Goal: Check status: Check status

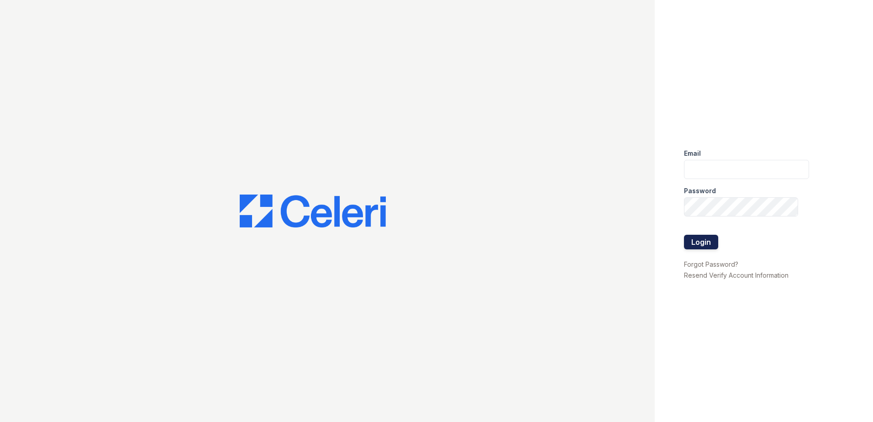
type input "renewdesplaines@trinity-pm.com"
click at [696, 238] on button "Login" at bounding box center [701, 242] width 34 height 15
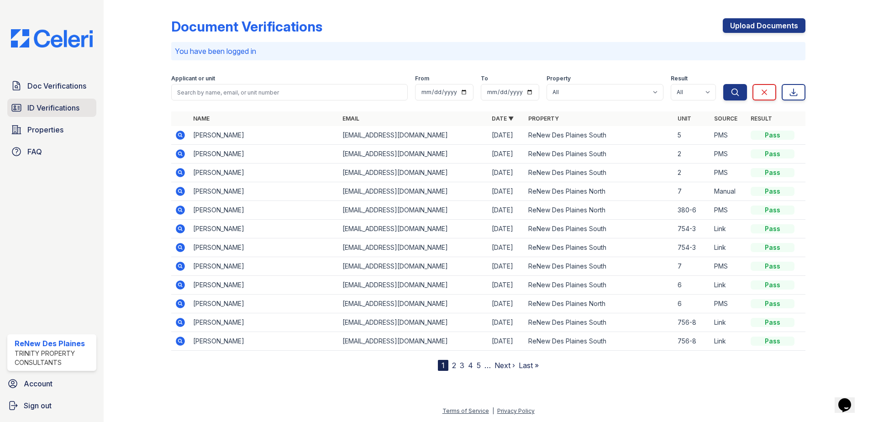
click at [68, 107] on span "ID Verifications" at bounding box center [53, 107] width 52 height 11
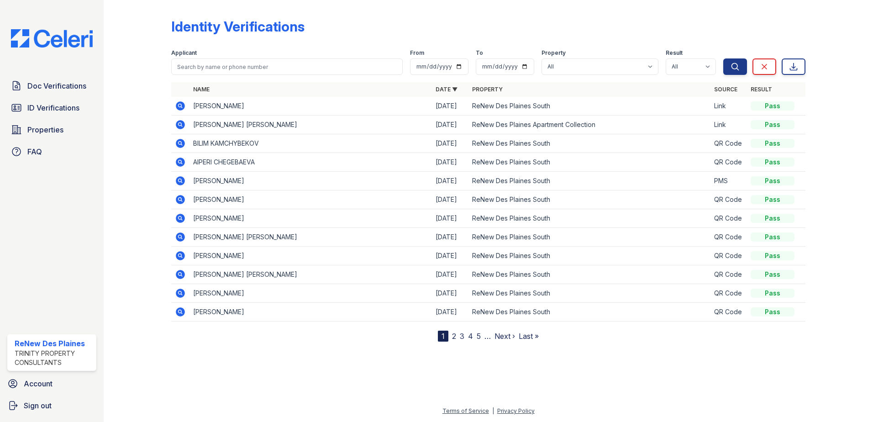
click at [181, 108] on icon at bounding box center [180, 105] width 9 height 9
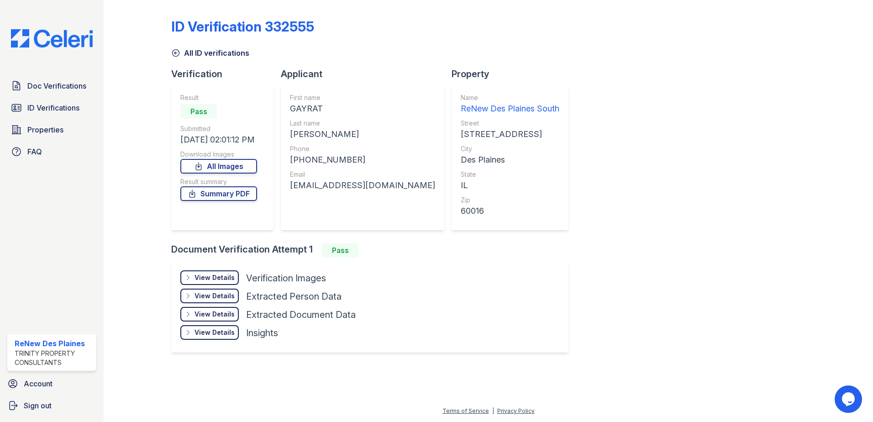
click at [223, 282] on div "View Details" at bounding box center [214, 277] width 40 height 9
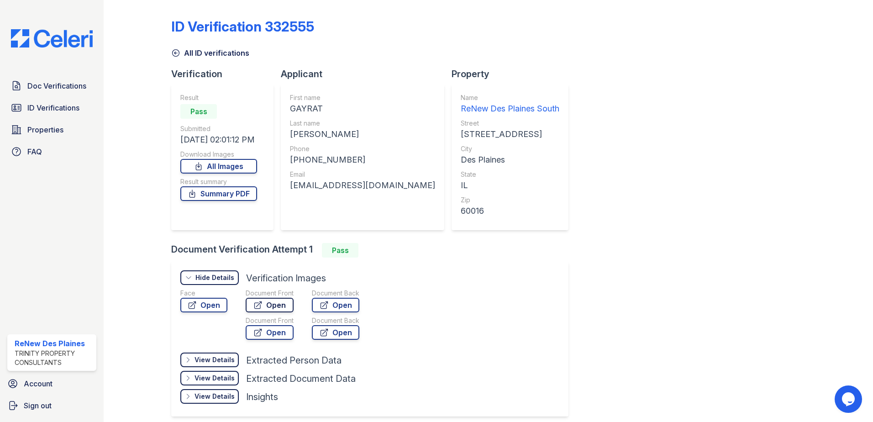
click at [264, 305] on link "Open" at bounding box center [270, 305] width 48 height 15
click at [261, 337] on link "Open" at bounding box center [270, 332] width 48 height 15
click at [216, 305] on link "Open" at bounding box center [203, 305] width 47 height 15
click at [237, 192] on link "Summary PDF" at bounding box center [218, 193] width 77 height 15
click at [277, 309] on link "Open" at bounding box center [270, 305] width 48 height 15
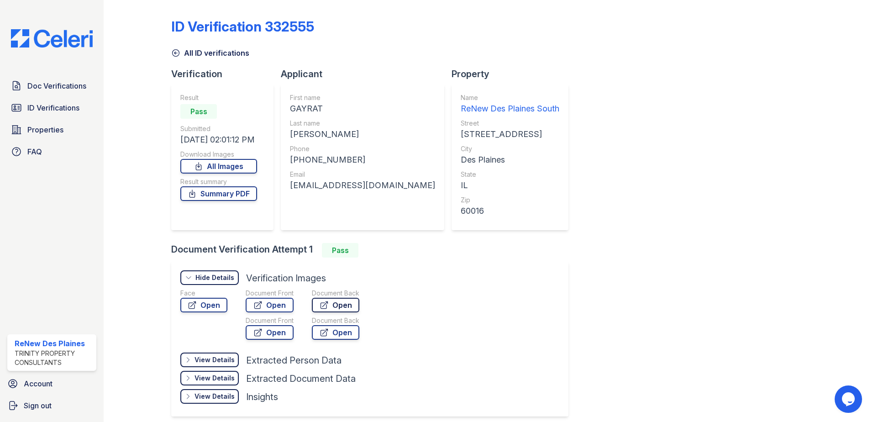
click at [335, 304] on link "Open" at bounding box center [335, 305] width 47 height 15
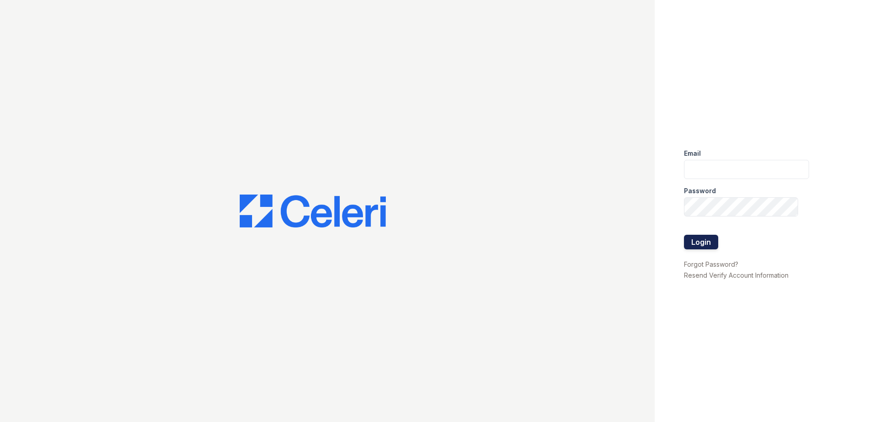
type input "renewdesplaines@trinity-pm.com"
click at [712, 239] on button "Login" at bounding box center [701, 242] width 34 height 15
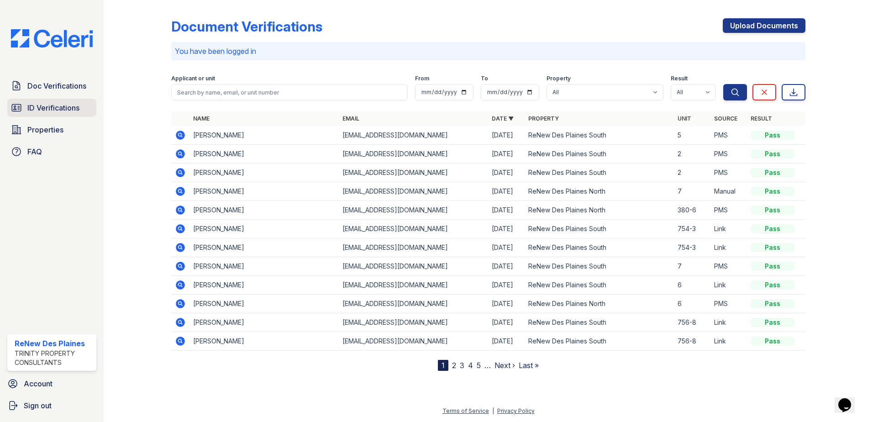
click at [52, 111] on span "ID Verifications" at bounding box center [53, 107] width 52 height 11
